Goal: Find specific page/section: Find specific page/section

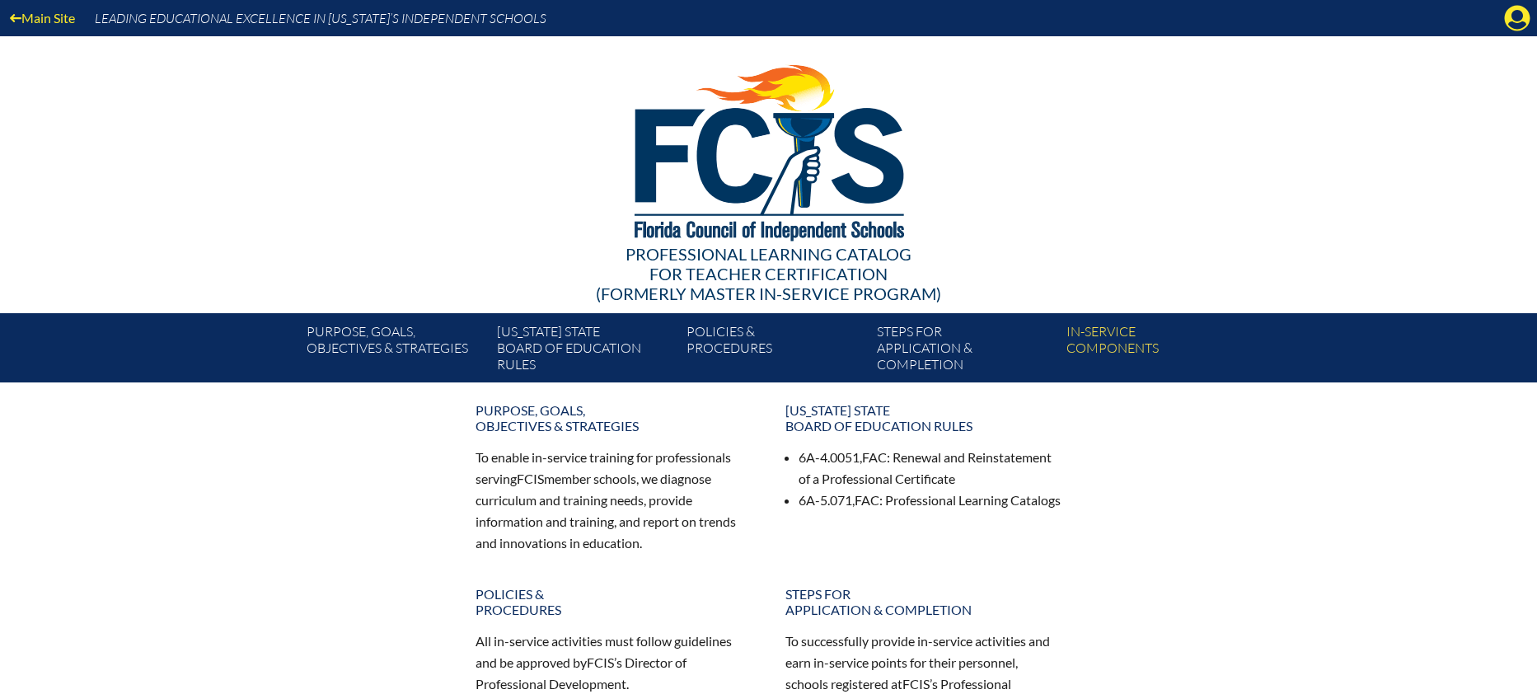
click at [1521, 35] on div "Main Site Leading Educational Excellence in Florida’s Independent Schools" at bounding box center [768, 18] width 1537 height 36
click at [1520, 30] on icon at bounding box center [1518, 19] width 26 height 26
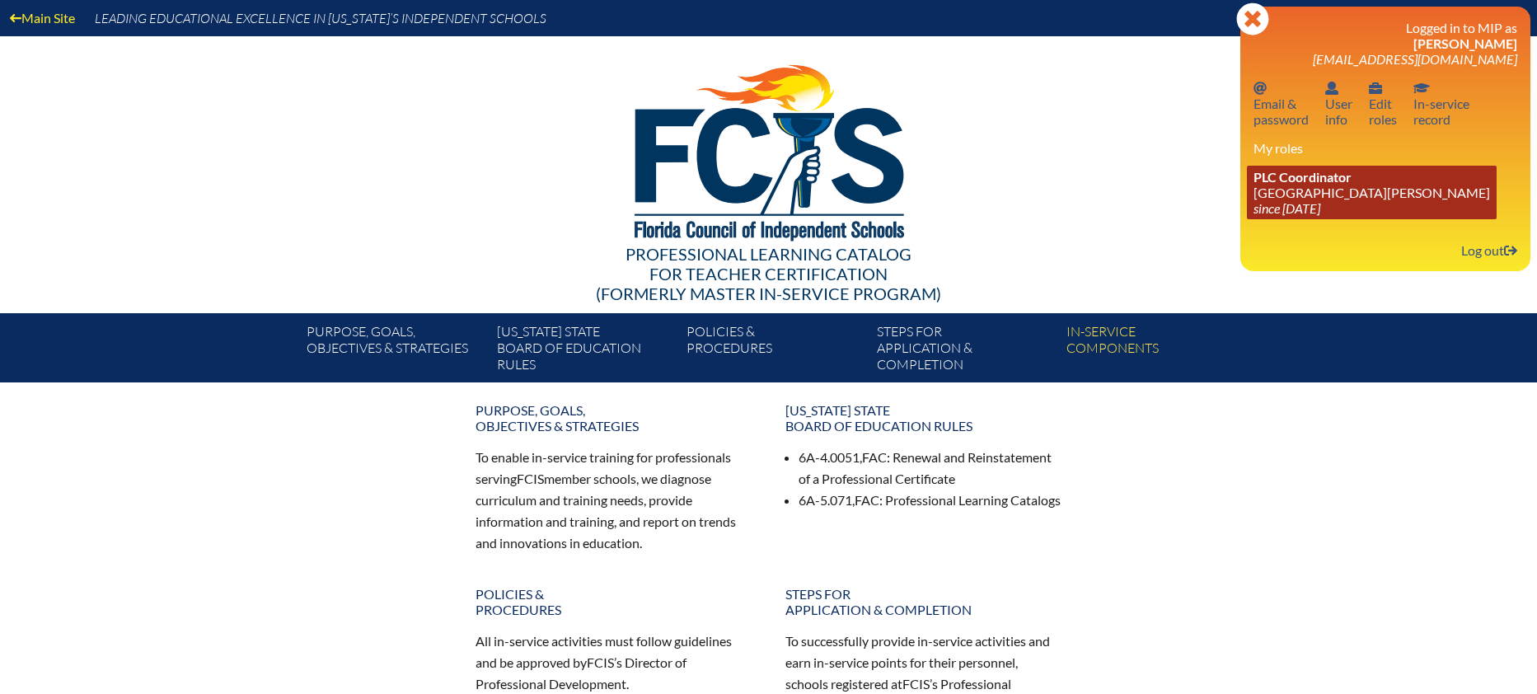
click at [1285, 180] on span "PLC Coordinator" at bounding box center [1302, 177] width 98 height 16
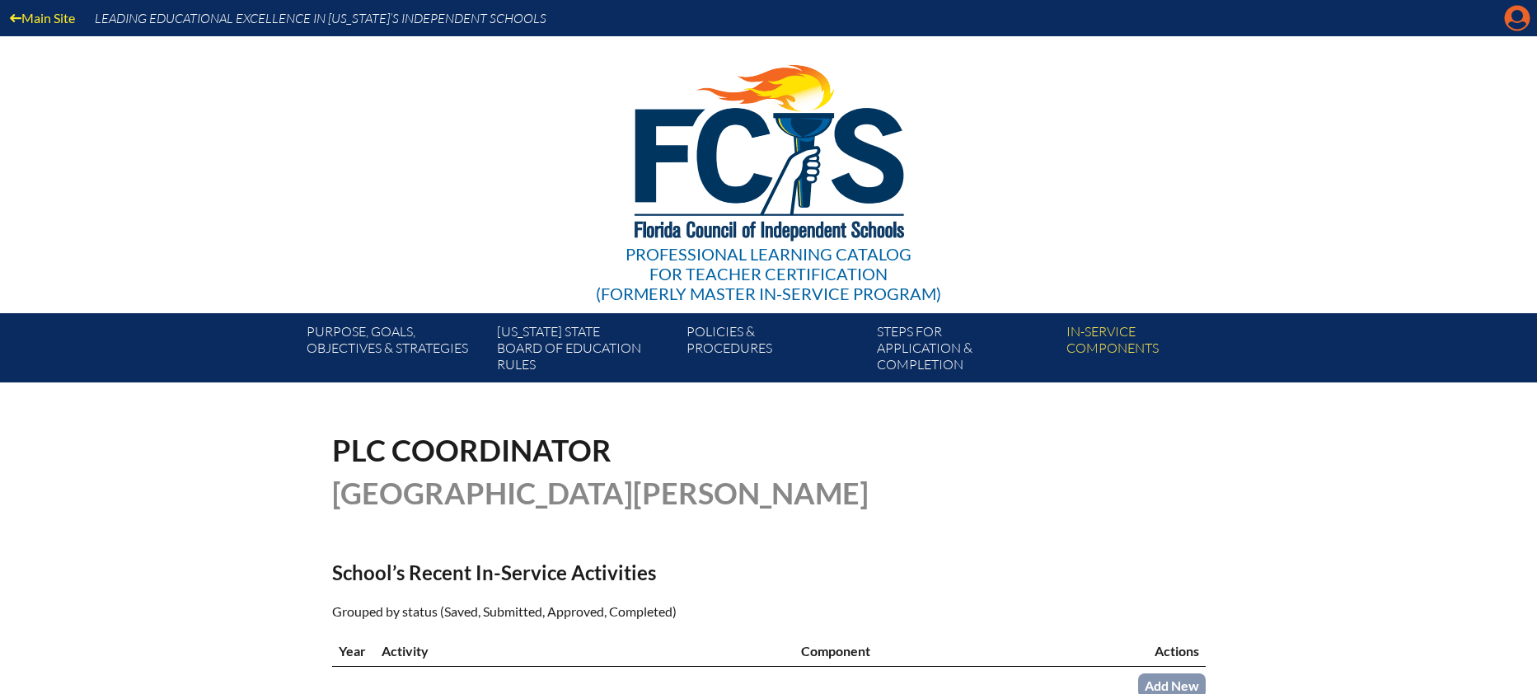
click at [1521, 22] on icon "Manage account" at bounding box center [1517, 18] width 26 height 26
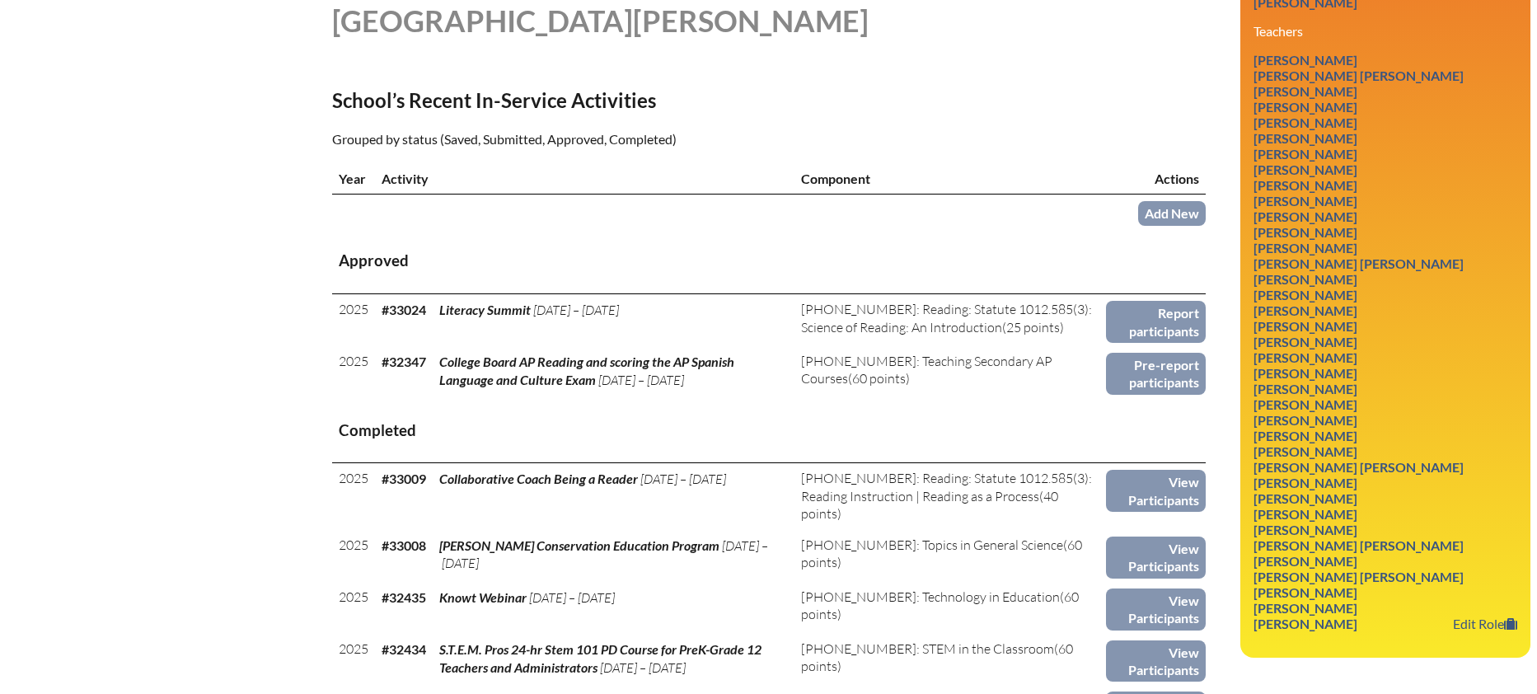
scroll to position [469, 0]
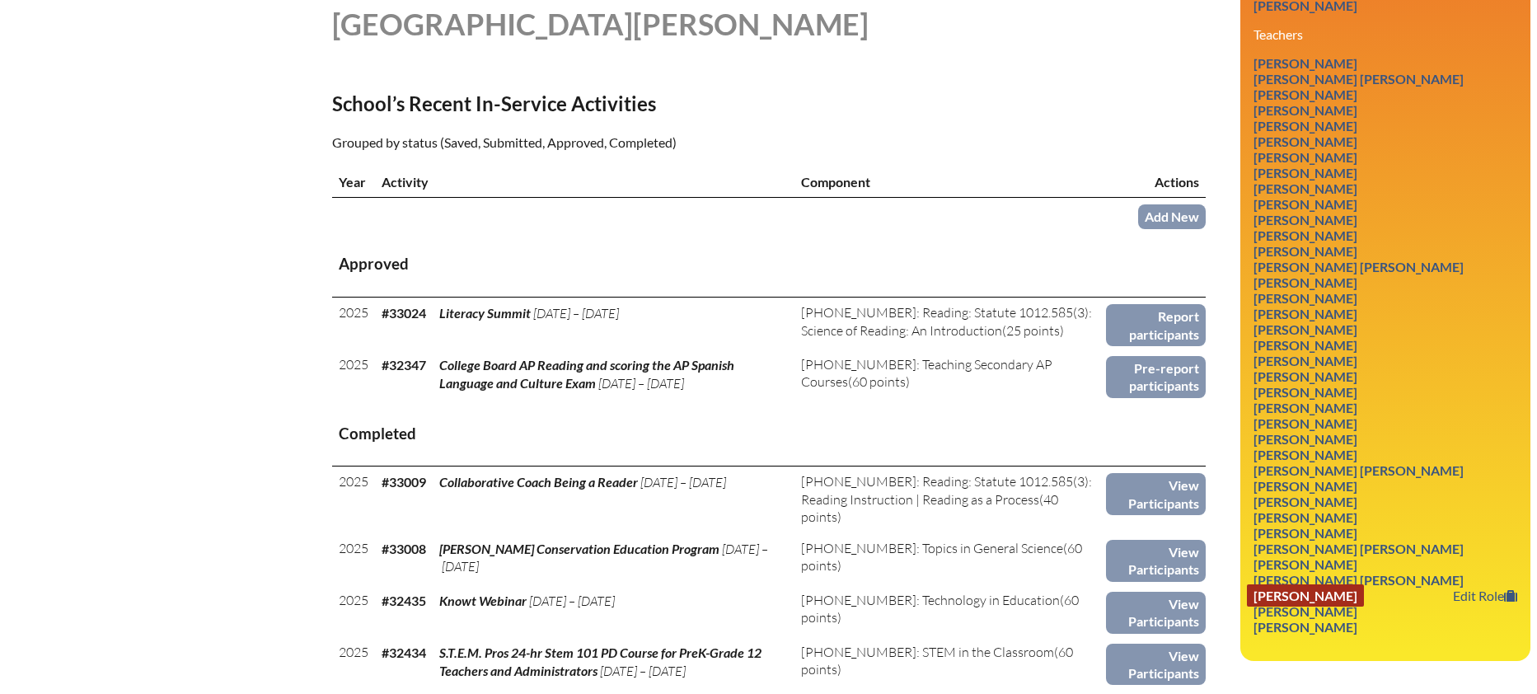
click at [1352, 584] on link "[PERSON_NAME]" at bounding box center [1305, 595] width 117 height 22
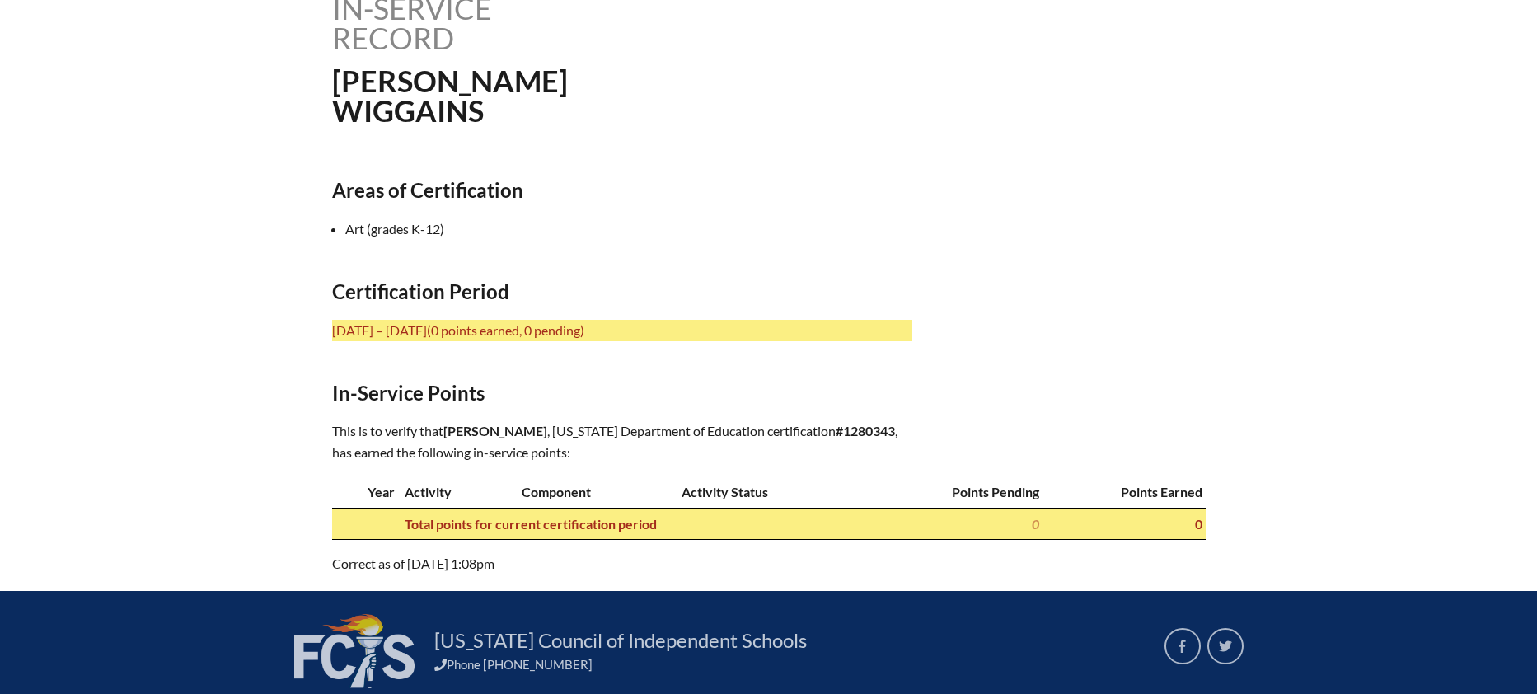
scroll to position [443, 0]
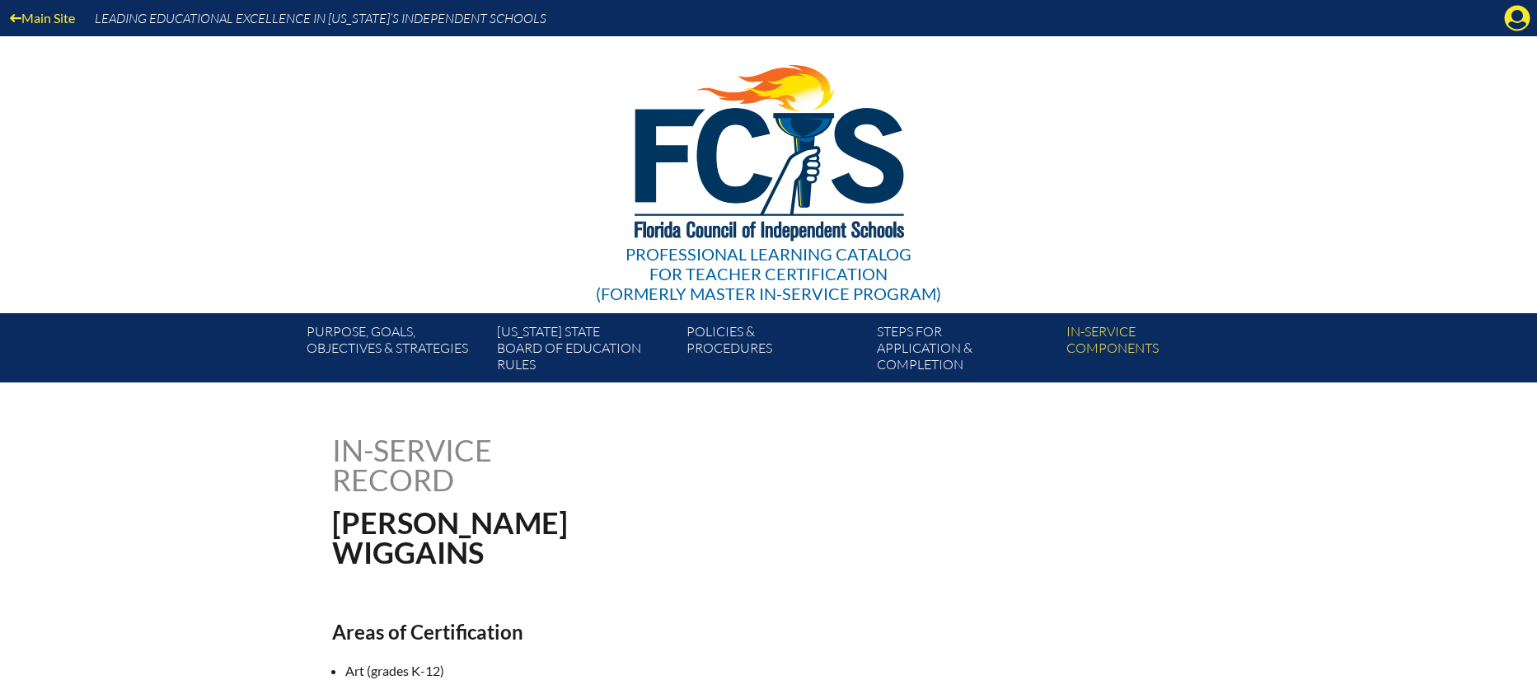
scroll to position [443, 0]
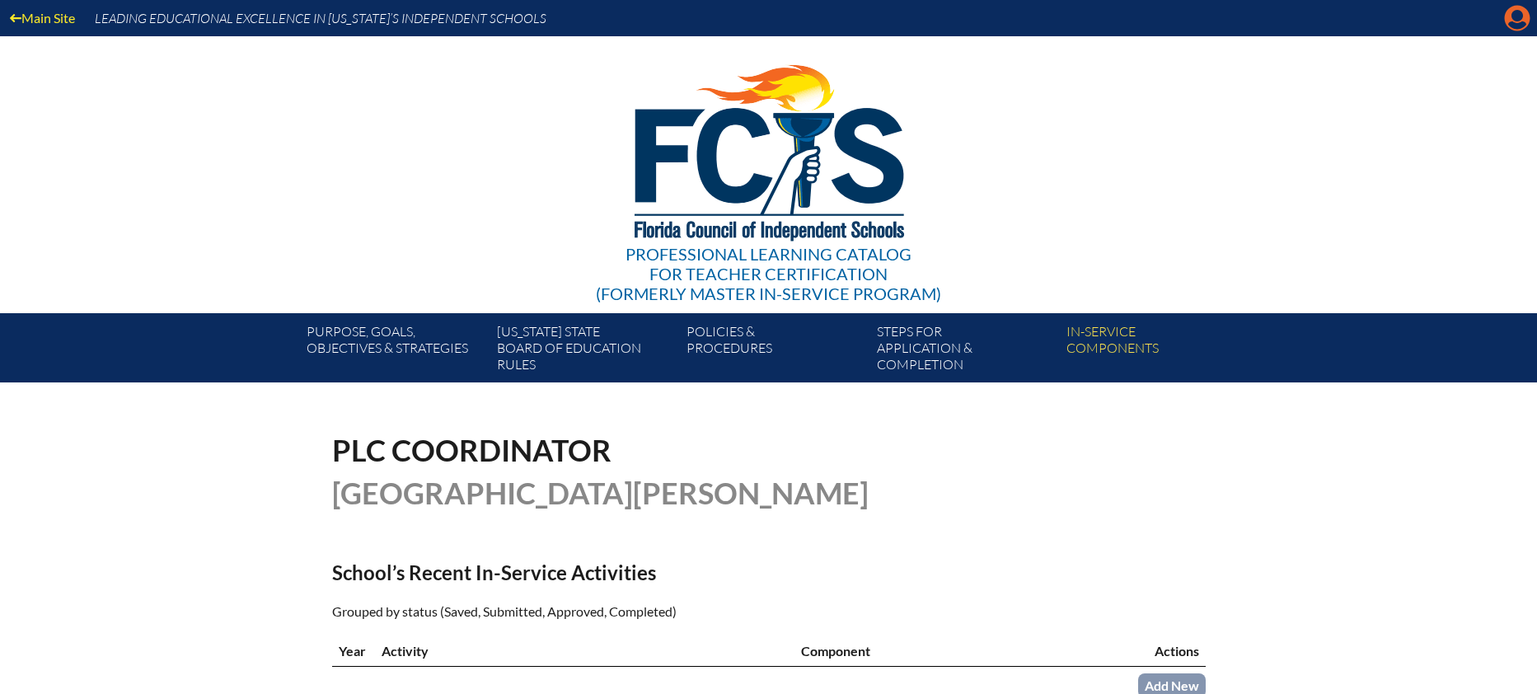
click at [1519, 18] on icon "Manage account" at bounding box center [1517, 18] width 26 height 26
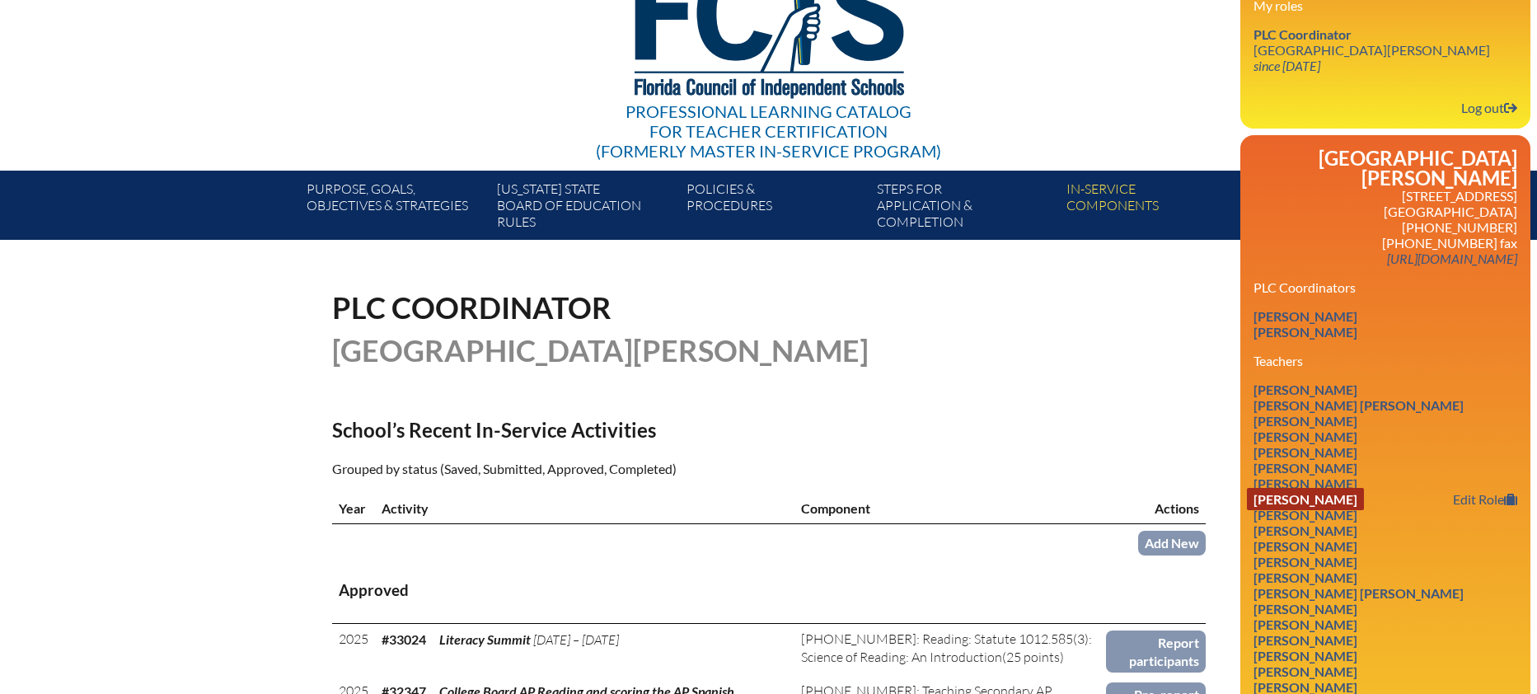
scroll to position [143, 0]
